Goal: Use online tool/utility

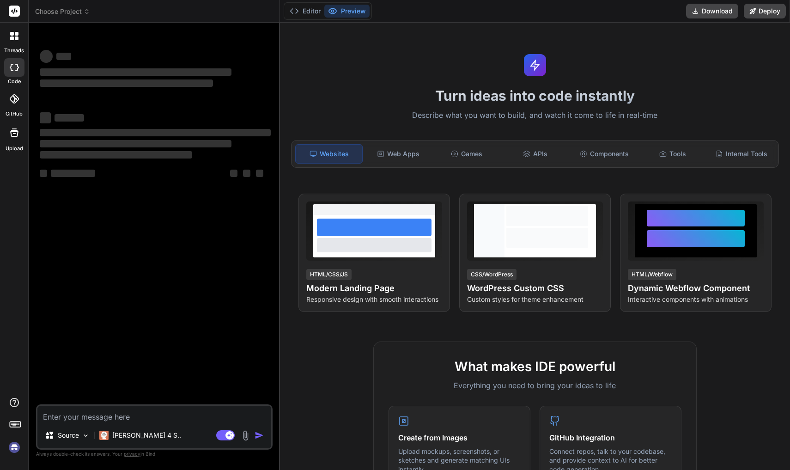
type textarea "x"
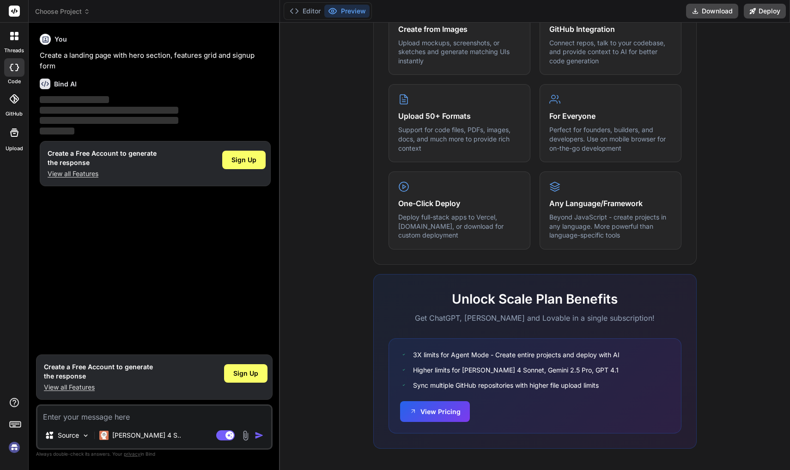
scroll to position [204, 0]
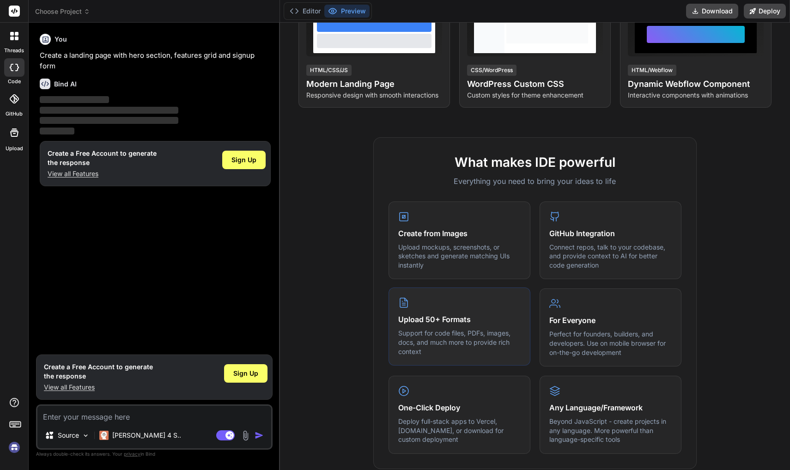
click at [427, 312] on div "Upload 50+ Formats Support for code files, PDFs, images, docs, and much more to…" at bounding box center [459, 326] width 142 height 78
click at [587, 349] on p "Perfect for founders, builders, and developers. Use on mobile browser for on-th…" at bounding box center [610, 341] width 122 height 27
click at [431, 397] on div "One-Click Deploy Deploy full-stack apps to Vercel, [DOMAIN_NAME], or download f…" at bounding box center [459, 414] width 142 height 78
click at [565, 413] on div "Any Language/Framework Beyond JavaScript - create projects in any language. Mor…" at bounding box center [610, 414] width 142 height 78
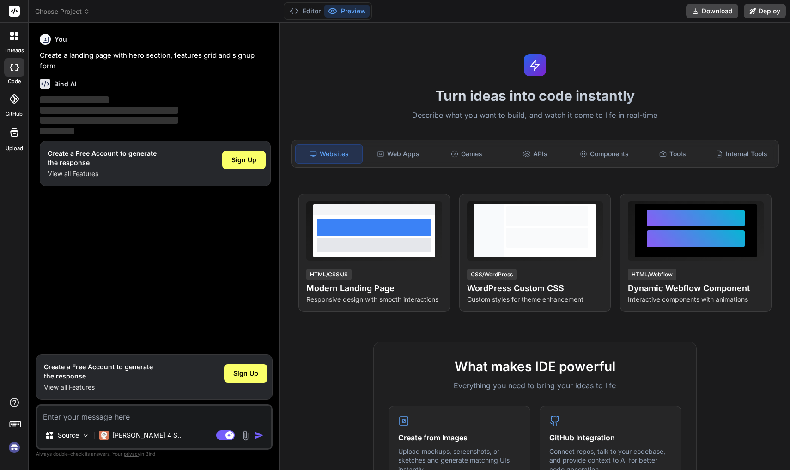
scroll to position [0, 0]
click at [423, 163] on div "Websites Web Apps Games APIs Components Tools Internal Tools" at bounding box center [535, 154] width 488 height 28
click at [414, 157] on div "Web Apps" at bounding box center [397, 153] width 67 height 19
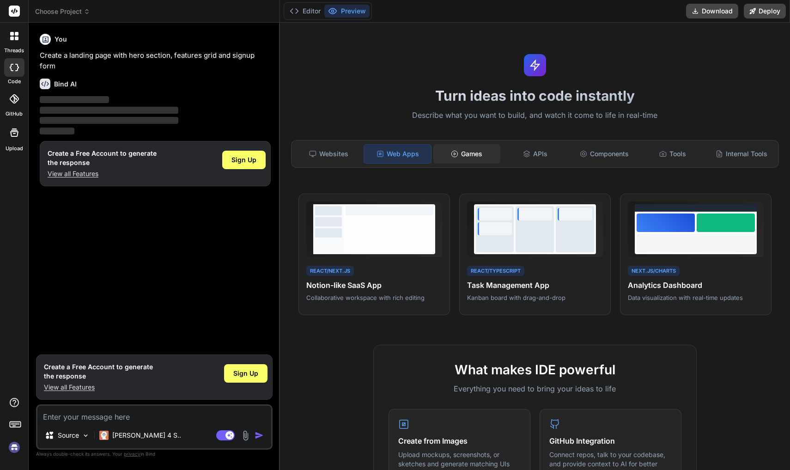
click at [471, 156] on div "Games" at bounding box center [466, 153] width 67 height 19
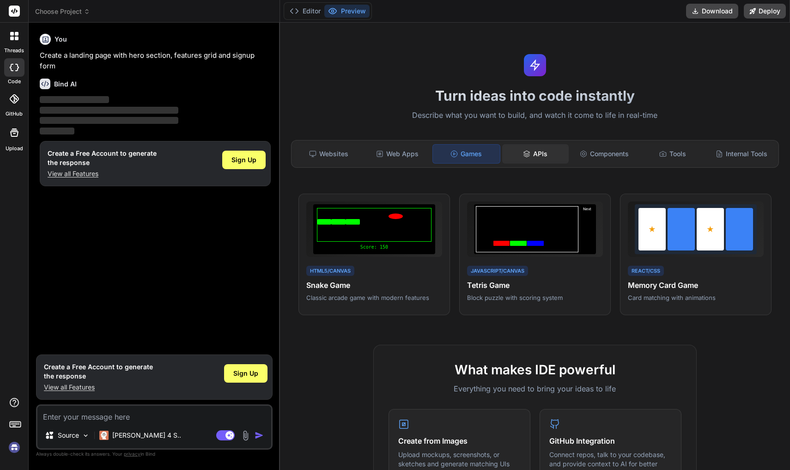
click at [525, 148] on div "APIs" at bounding box center [535, 153] width 67 height 19
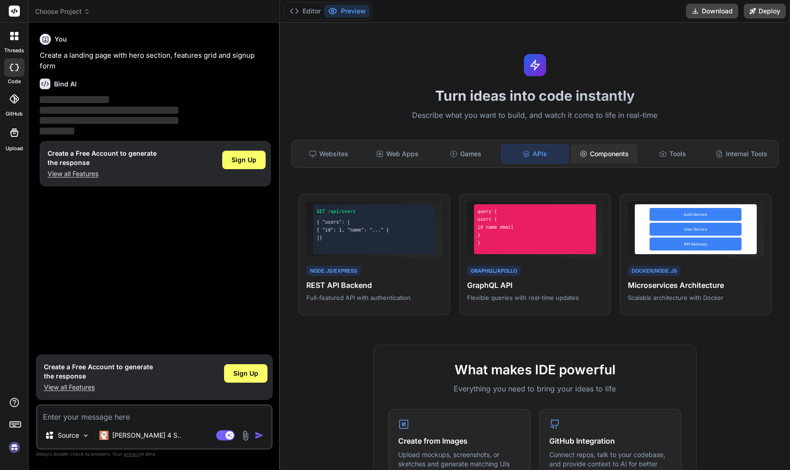
click at [620, 158] on div "Components" at bounding box center [603, 153] width 67 height 19
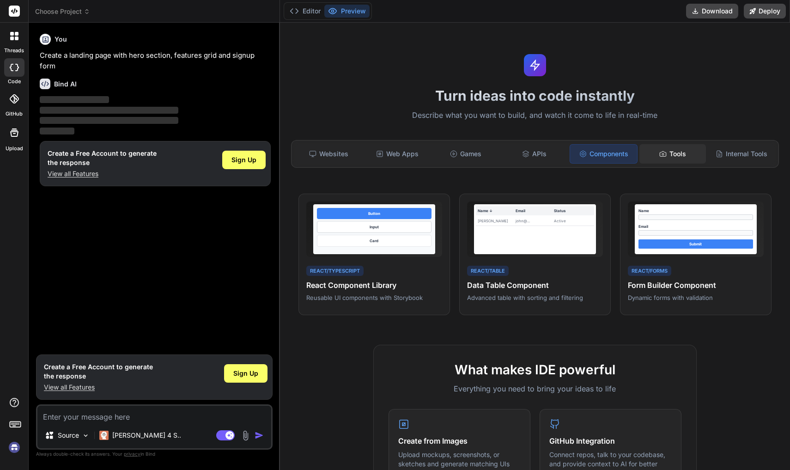
click at [687, 162] on div "Tools" at bounding box center [672, 153] width 67 height 19
